Goal: Task Accomplishment & Management: Use online tool/utility

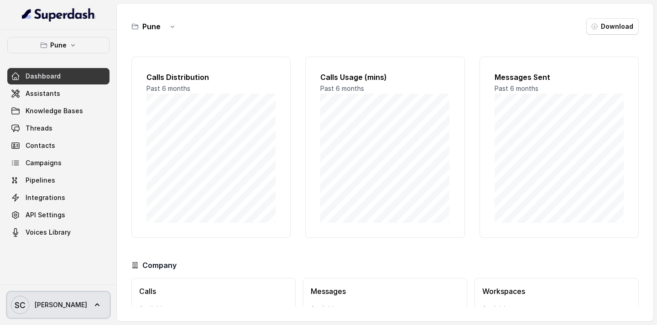
click at [56, 305] on span "[PERSON_NAME]" at bounding box center [61, 304] width 52 height 9
click at [41, 131] on nav "Pune Dashboard Assistants Knowledge Bases Threads Contacts Campaigns Pipelines …" at bounding box center [58, 162] width 117 height 325
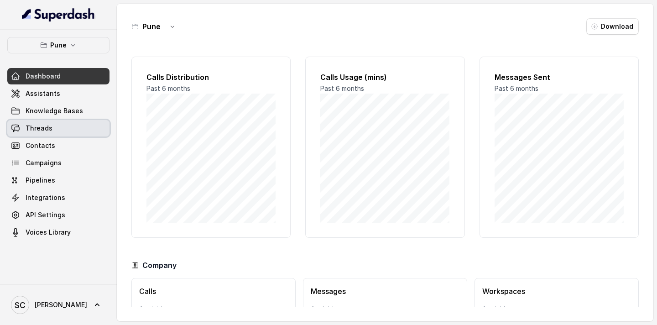
click at [42, 126] on span "Threads" at bounding box center [39, 128] width 27 height 9
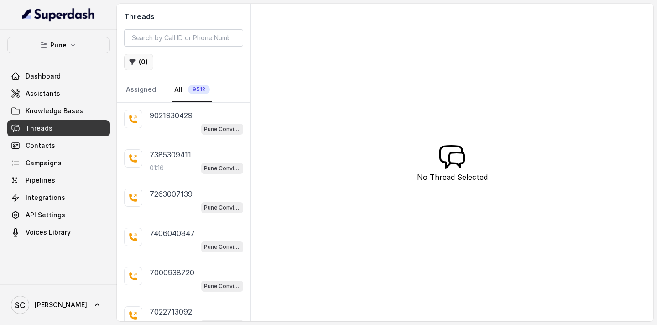
click at [137, 62] on button "( 0 )" at bounding box center [138, 62] width 29 height 16
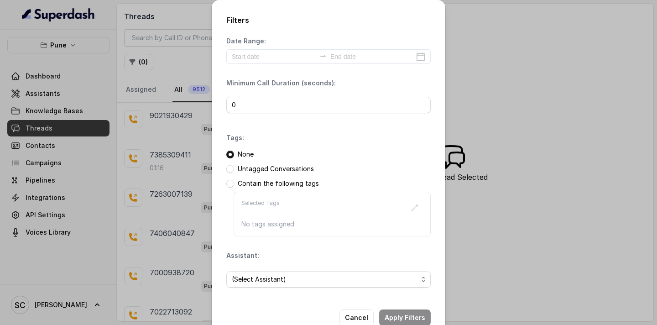
scroll to position [23, 0]
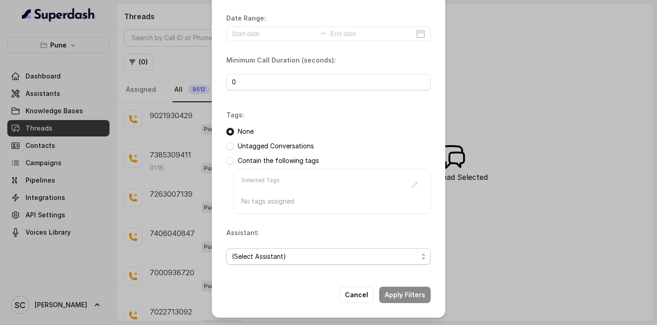
click at [264, 259] on span "(Select Assistant)" at bounding box center [325, 256] width 186 height 11
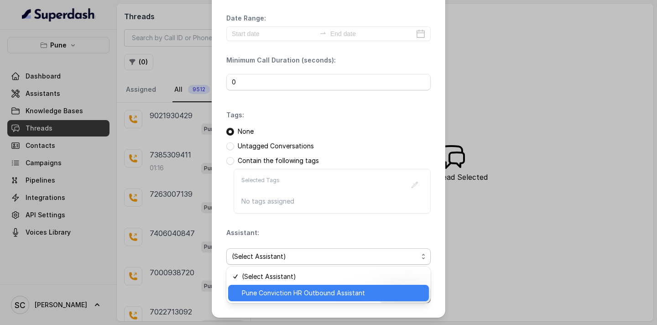
click at [261, 294] on span "Pune Conviction HR Outbound Assistant" at bounding box center [332, 292] width 181 height 11
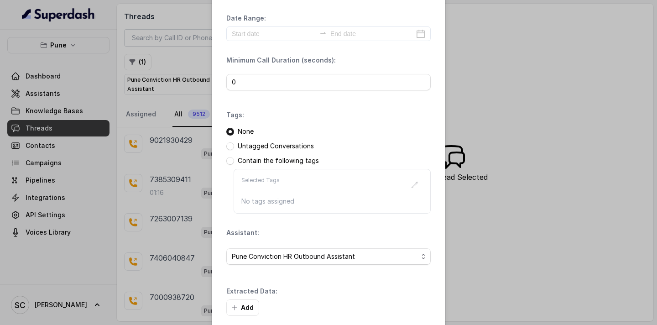
scroll to position [67, 0]
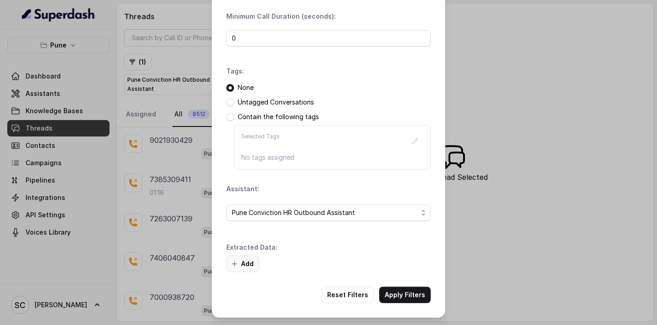
click at [241, 264] on button "Add" at bounding box center [242, 263] width 33 height 16
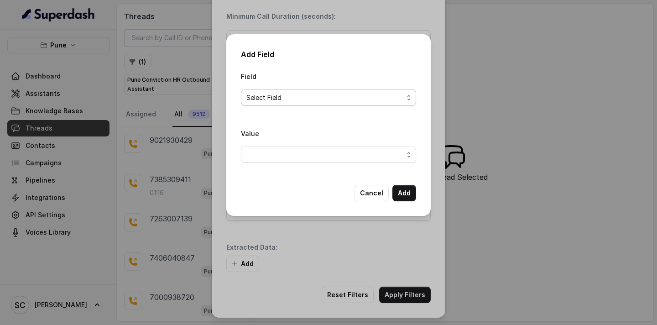
click at [304, 100] on span "Select Field" at bounding box center [324, 97] width 157 height 11
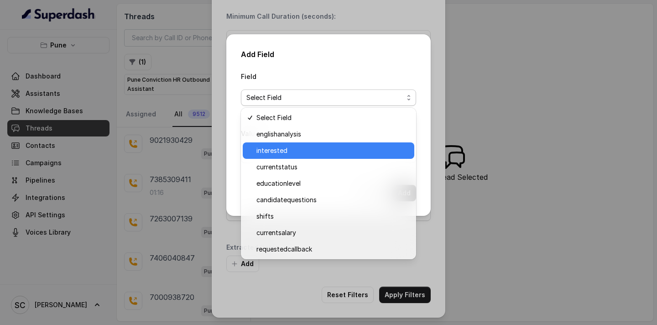
click at [291, 150] on span "interested" at bounding box center [332, 150] width 152 height 11
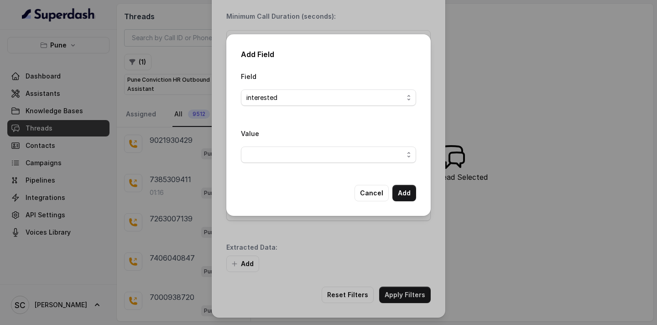
click at [344, 164] on div "Value" at bounding box center [328, 149] width 175 height 42
click at [344, 150] on span "button" at bounding box center [328, 154] width 175 height 16
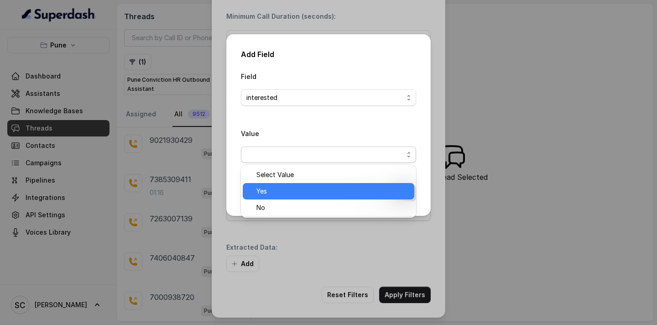
click at [322, 192] on span "Yes" at bounding box center [332, 191] width 152 height 11
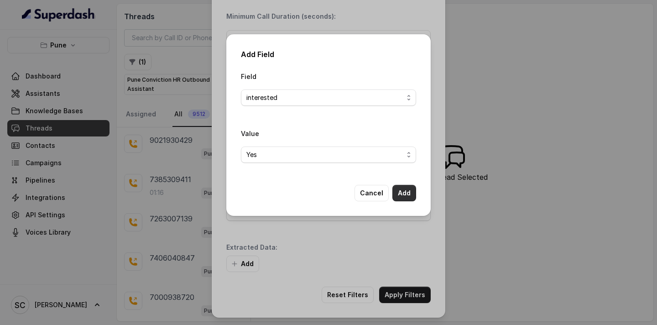
click at [406, 195] on button "Add" at bounding box center [404, 193] width 24 height 16
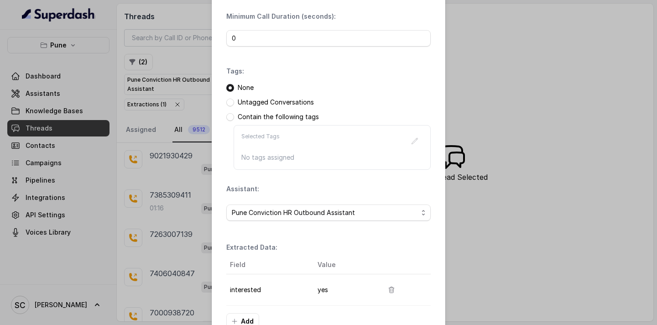
scroll to position [124, 0]
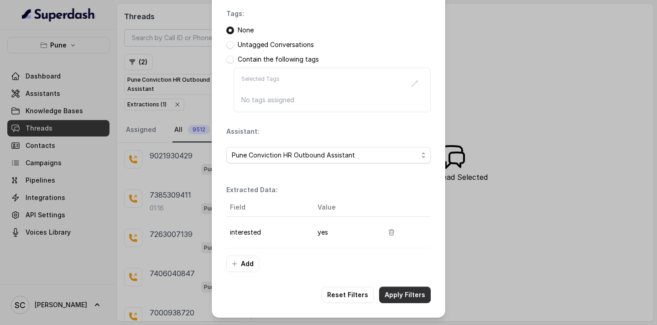
click at [409, 292] on button "Apply Filters" at bounding box center [405, 294] width 52 height 16
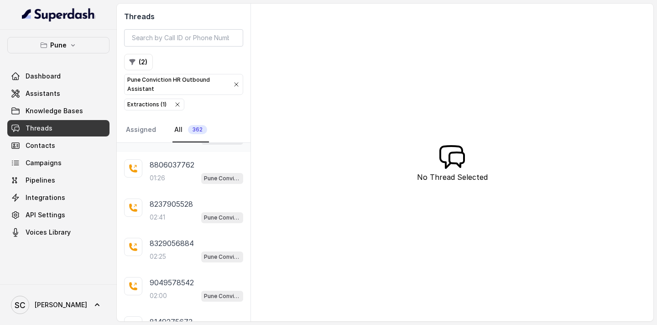
scroll to position [103, 0]
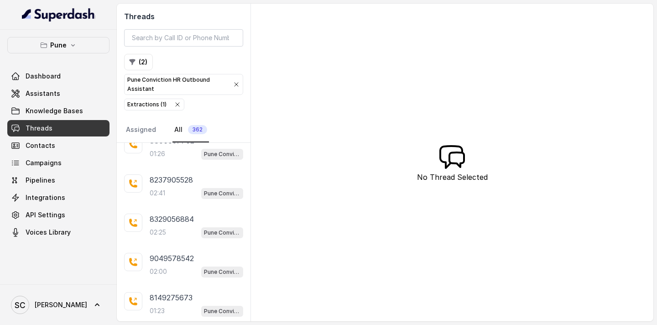
click at [175, 105] on icon "button" at bounding box center [177, 104] width 7 height 7
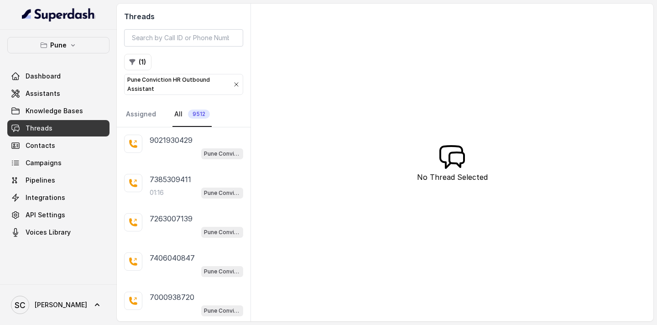
click at [164, 84] on p "Pune Conviction HR Outbound Assistant" at bounding box center [176, 84] width 98 height 18
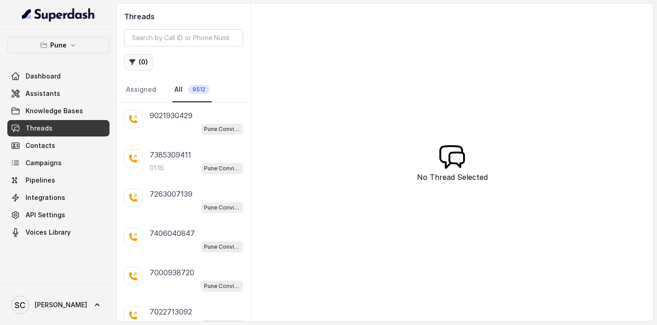
click at [140, 64] on button "( 0 )" at bounding box center [138, 62] width 29 height 16
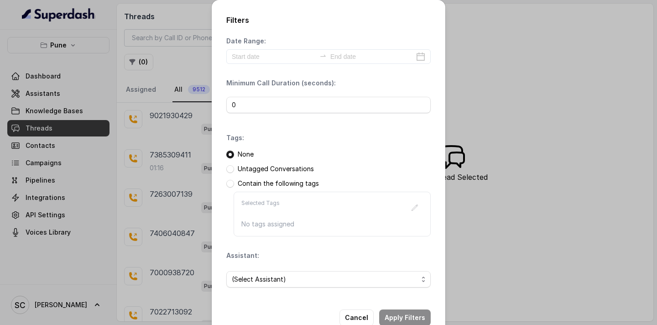
scroll to position [23, 0]
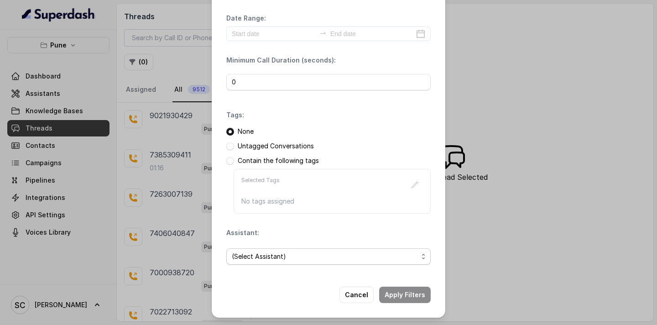
click at [304, 256] on span "(Select Assistant)" at bounding box center [325, 256] width 186 height 11
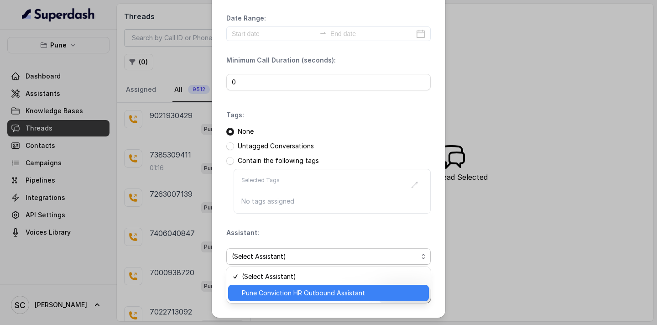
click at [276, 295] on span "Pune Conviction HR Outbound Assistant" at bounding box center [332, 292] width 181 height 11
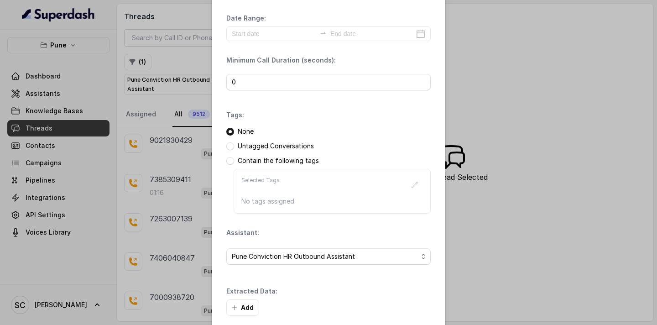
scroll to position [67, 0]
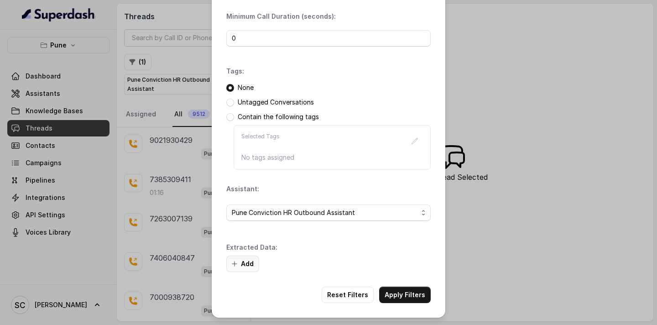
click at [239, 264] on button "Add" at bounding box center [242, 263] width 33 height 16
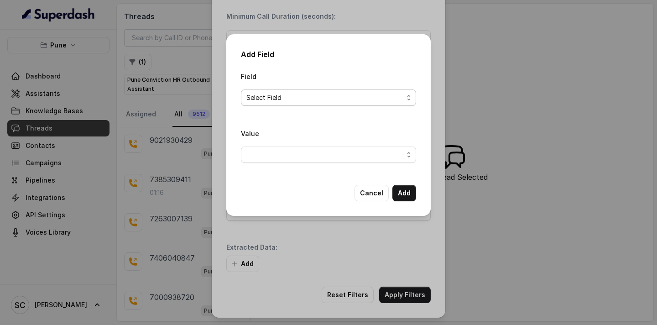
click at [310, 92] on span "Select Field" at bounding box center [324, 97] width 157 height 11
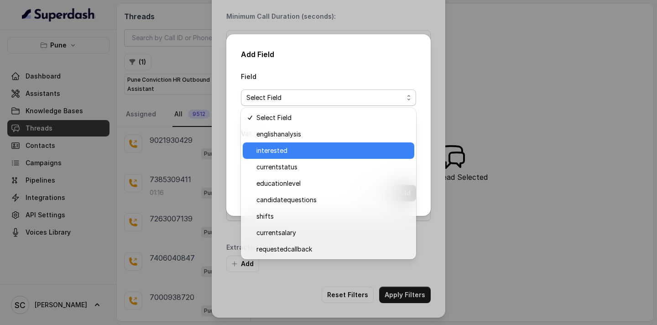
click at [295, 151] on span "interested" at bounding box center [332, 150] width 152 height 11
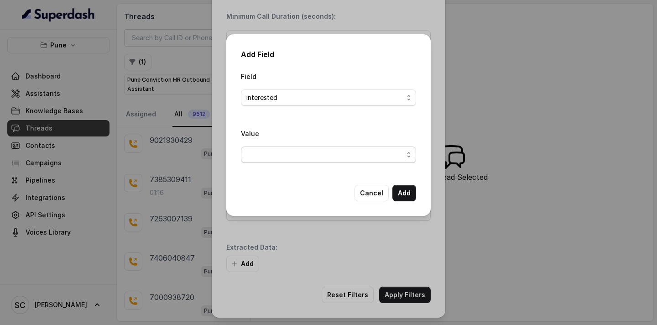
click at [277, 154] on span "button" at bounding box center [328, 154] width 175 height 16
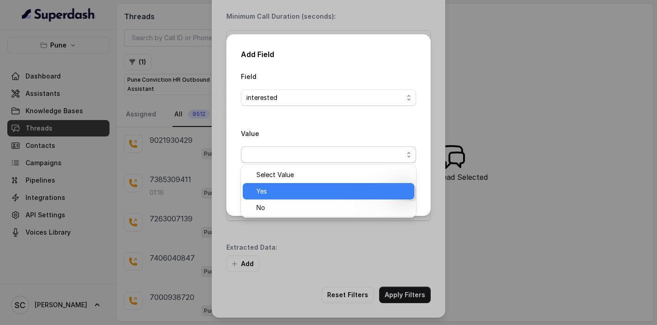
click at [295, 193] on span "Yes" at bounding box center [332, 191] width 152 height 11
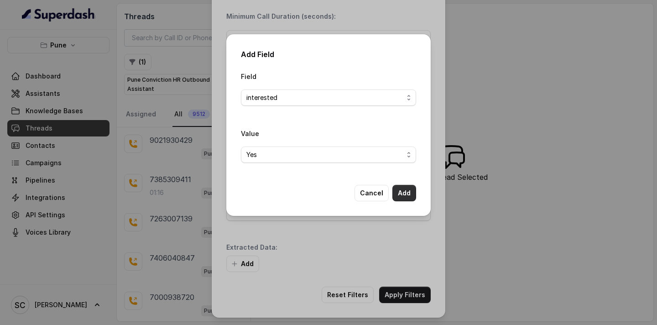
click at [407, 195] on button "Add" at bounding box center [404, 193] width 24 height 16
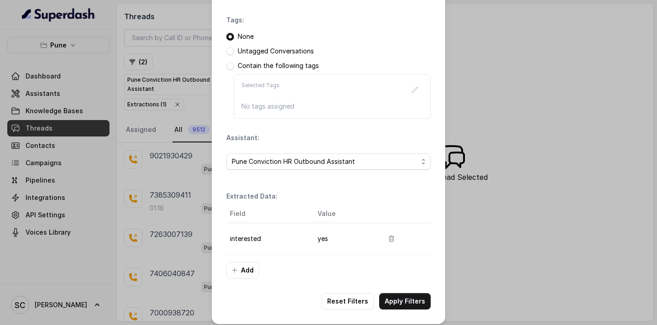
scroll to position [124, 0]
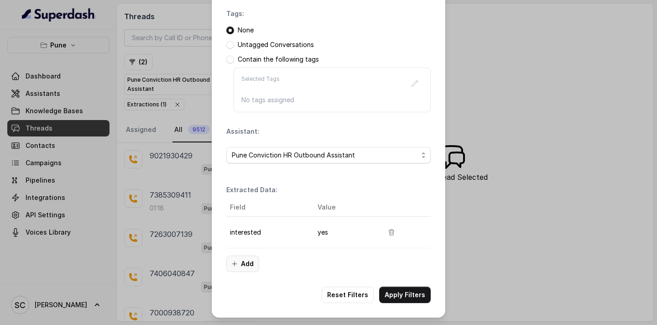
click at [246, 264] on button "Add" at bounding box center [242, 263] width 33 height 16
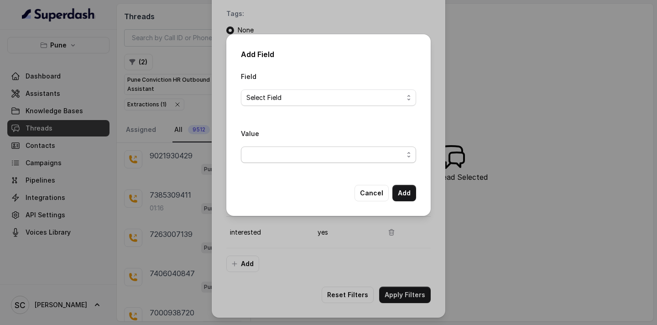
click at [314, 155] on span "button" at bounding box center [328, 154] width 175 height 16
click at [312, 97] on div "Field Select Field Value" at bounding box center [328, 120] width 175 height 99
click at [312, 104] on span "Select Field" at bounding box center [328, 97] width 175 height 16
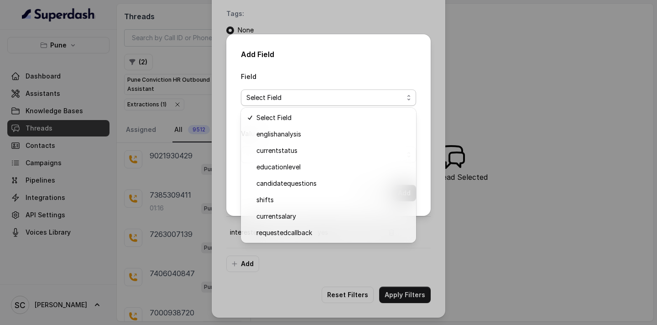
click at [312, 284] on div "Add Field Field Select Field Value Cancel Add" at bounding box center [328, 162] width 657 height 325
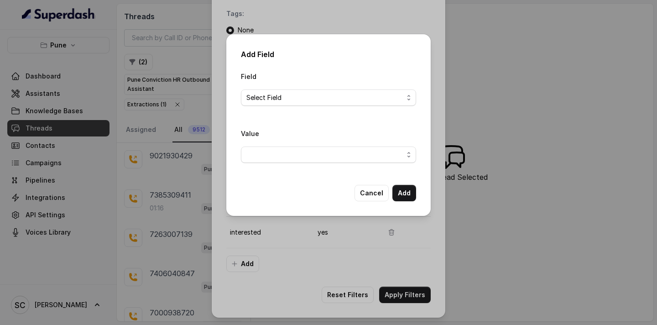
click at [355, 295] on div "Add Field Field Select Field Value Cancel Add" at bounding box center [328, 162] width 657 height 325
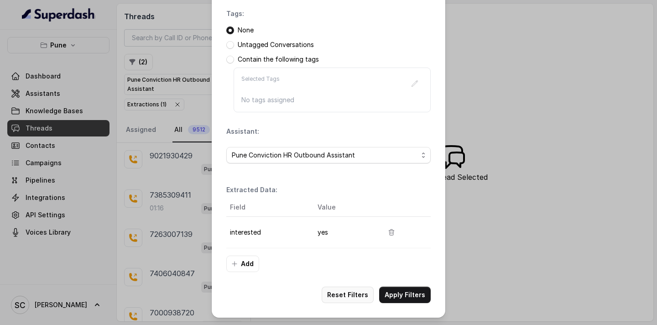
click at [349, 293] on button "Reset Filters" at bounding box center [347, 294] width 52 height 16
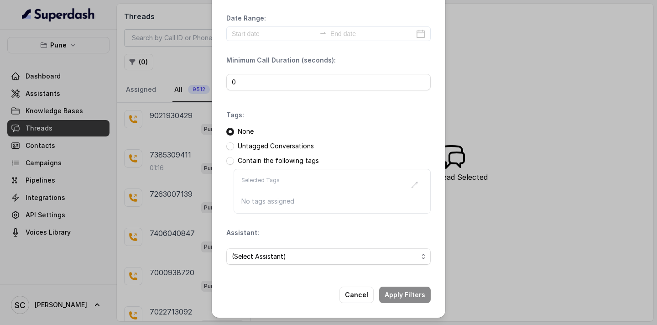
click at [257, 147] on p "Untagged Conversations" at bounding box center [276, 145] width 76 height 9
click at [230, 146] on span at bounding box center [230, 146] width 8 height 8
click at [300, 257] on span "(Select Assistant)" at bounding box center [325, 256] width 186 height 11
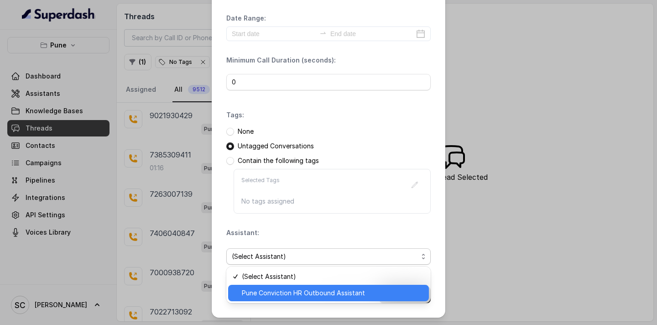
click at [283, 295] on span "Pune Conviction HR Outbound Assistant" at bounding box center [332, 292] width 181 height 11
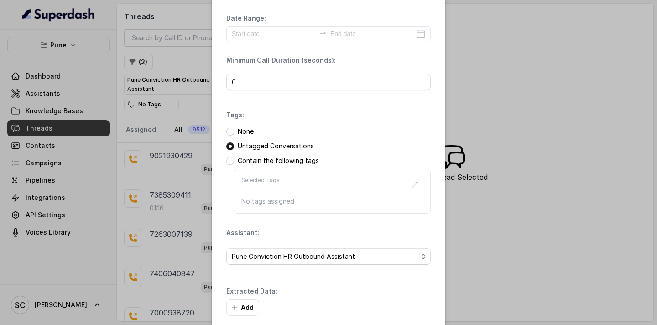
scroll to position [67, 0]
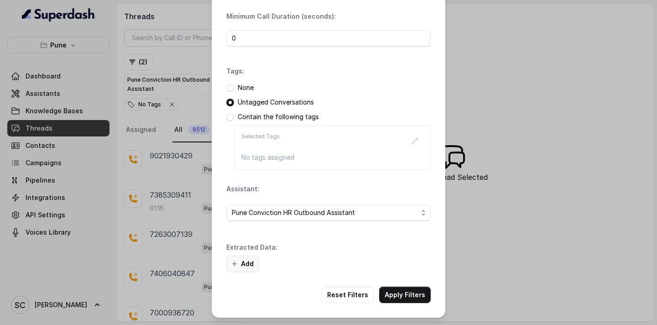
click at [245, 264] on button "Add" at bounding box center [242, 263] width 33 height 16
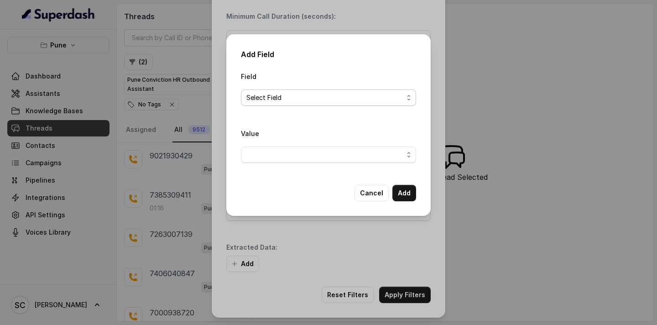
click at [315, 98] on span "Select Field" at bounding box center [324, 97] width 157 height 11
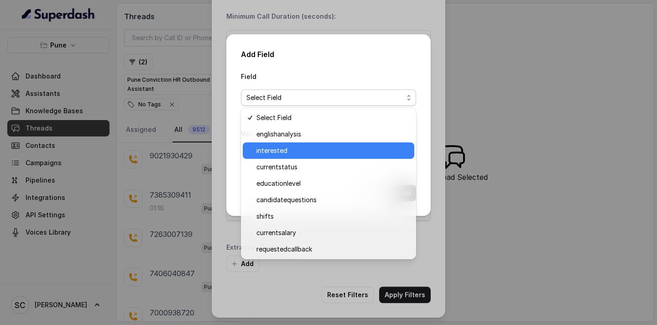
click at [295, 147] on span "interested" at bounding box center [332, 150] width 152 height 11
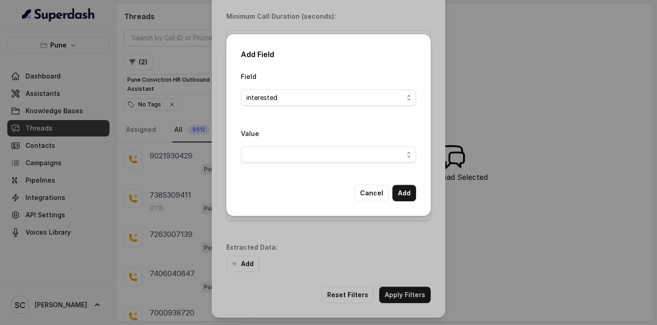
click at [288, 143] on div "Value" at bounding box center [328, 145] width 175 height 35
click at [285, 153] on span "button" at bounding box center [328, 154] width 175 height 16
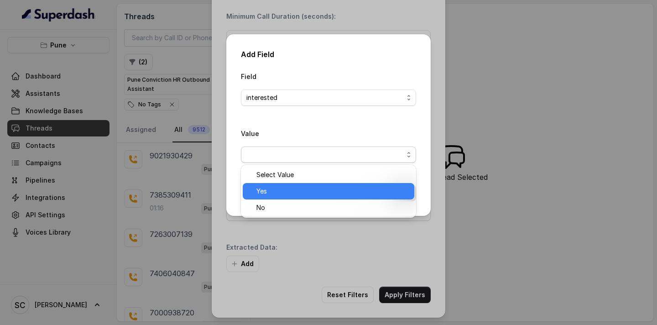
click at [277, 190] on span "Yes" at bounding box center [332, 191] width 152 height 11
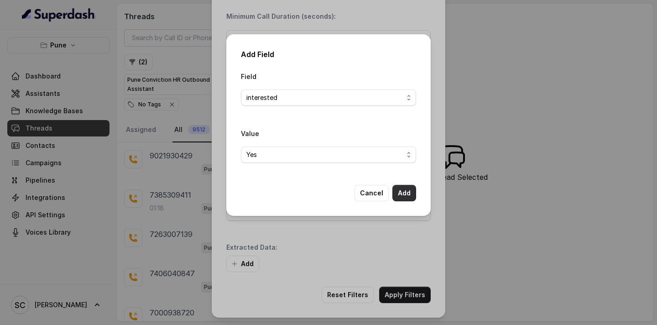
click at [408, 189] on button "Add" at bounding box center [404, 193] width 24 height 16
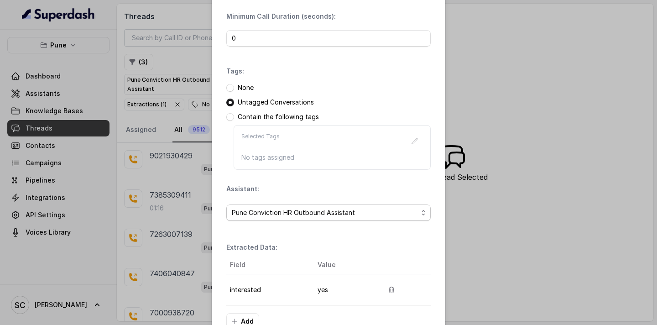
scroll to position [124, 0]
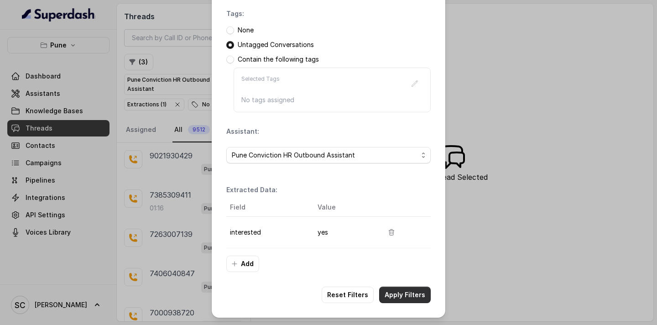
click at [413, 293] on button "Apply Filters" at bounding box center [405, 294] width 52 height 16
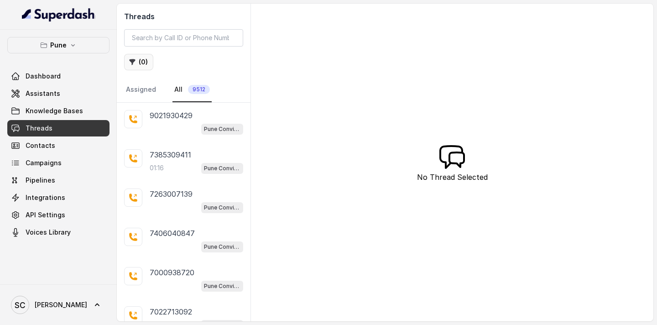
click at [144, 65] on button "( 0 )" at bounding box center [138, 62] width 29 height 16
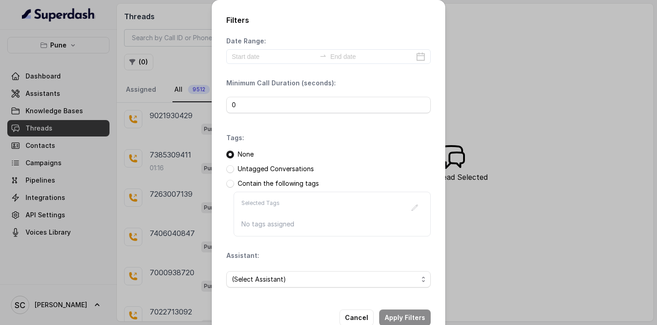
scroll to position [23, 0]
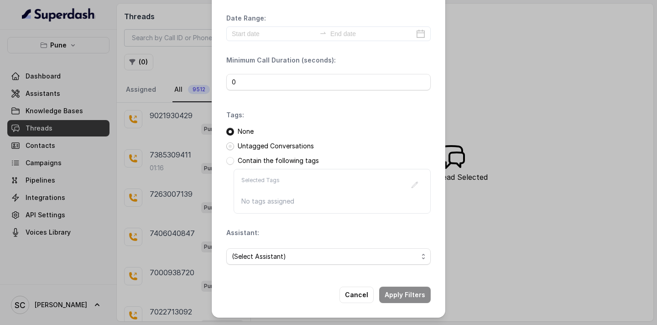
click at [231, 145] on span at bounding box center [230, 146] width 8 height 8
click at [276, 262] on span "(Select Assistant)" at bounding box center [328, 256] width 204 height 16
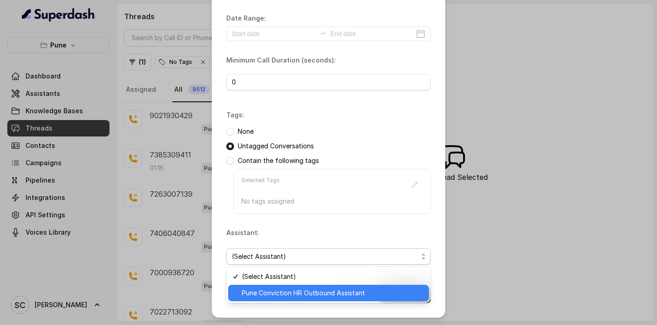
click at [268, 293] on span "Pune Conviction HR Outbound Assistant" at bounding box center [332, 292] width 181 height 11
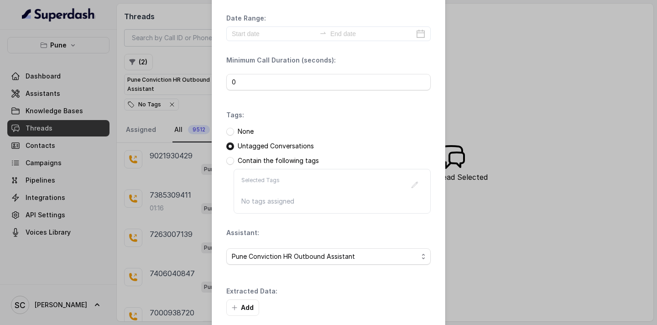
scroll to position [67, 0]
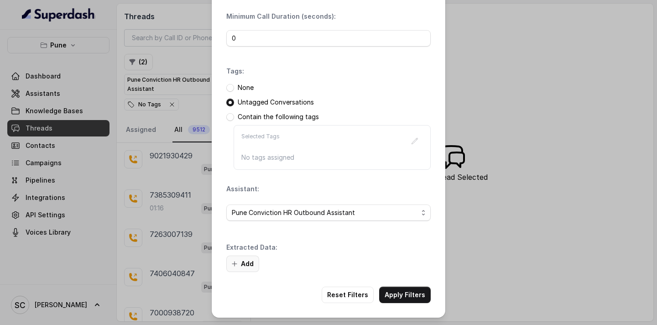
click at [239, 262] on button "Add" at bounding box center [242, 263] width 33 height 16
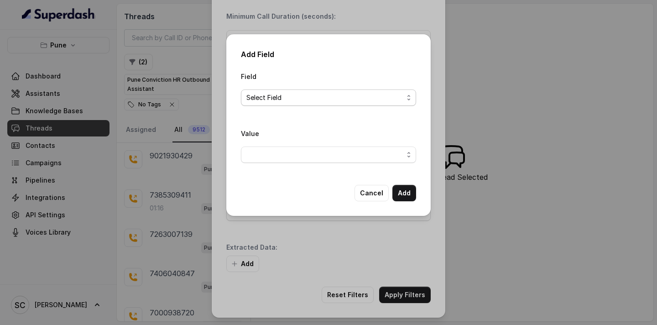
click at [319, 92] on span "Select Field" at bounding box center [324, 97] width 157 height 11
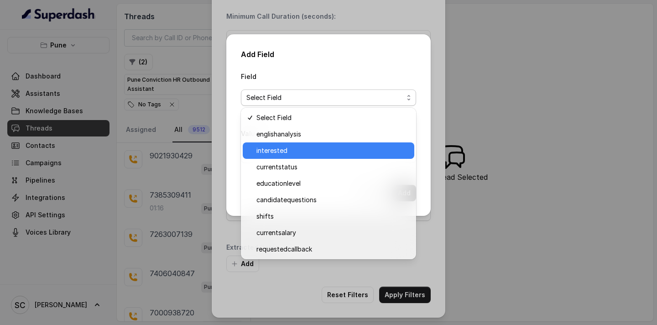
click at [291, 147] on span "interested" at bounding box center [332, 150] width 152 height 11
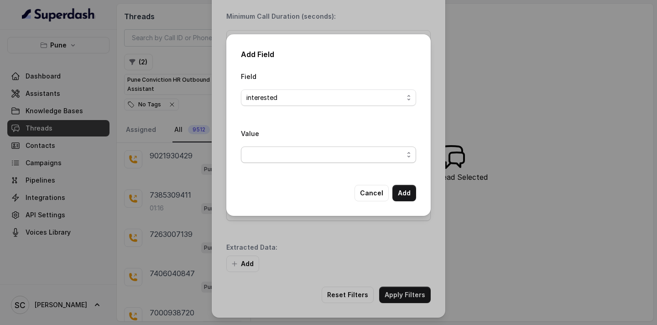
click at [292, 151] on span "button" at bounding box center [328, 154] width 175 height 16
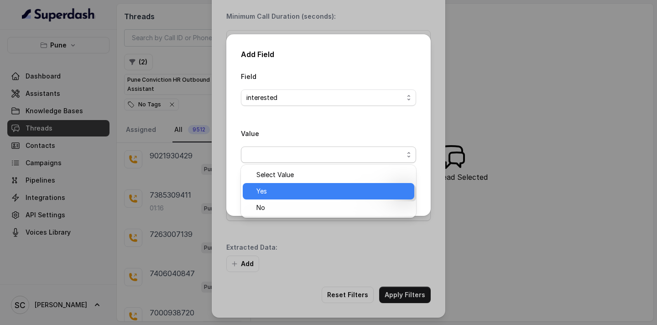
click at [283, 192] on span "Yes" at bounding box center [332, 191] width 152 height 11
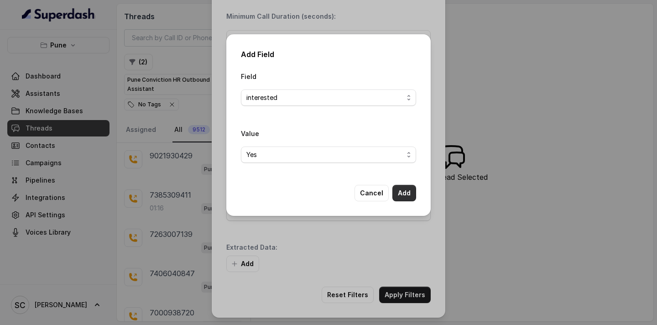
click at [408, 193] on button "Add" at bounding box center [404, 193] width 24 height 16
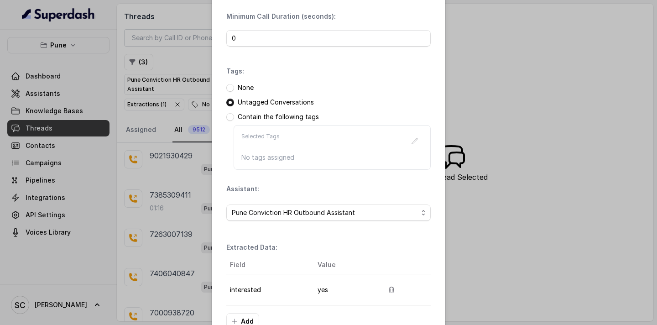
scroll to position [124, 0]
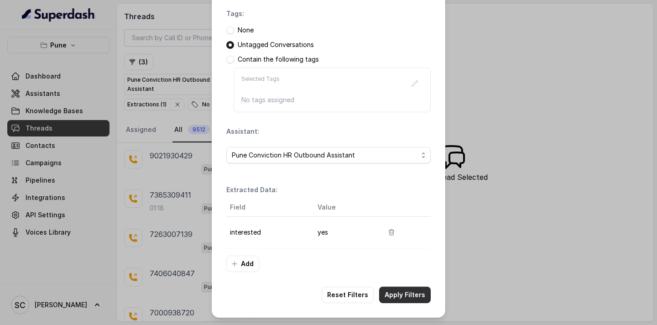
click at [409, 294] on button "Apply Filters" at bounding box center [405, 294] width 52 height 16
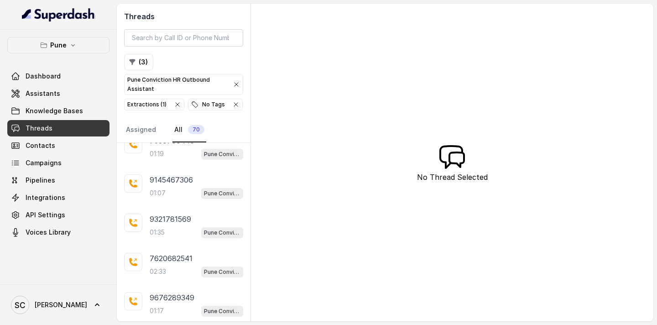
scroll to position [1819, 0]
